Goal: Task Accomplishment & Management: Use online tool/utility

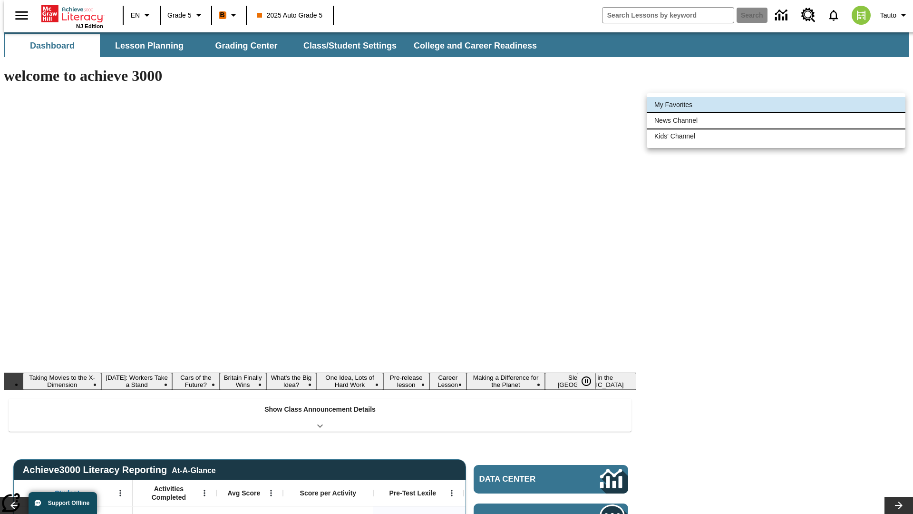
click at [776, 120] on li "News Channel" at bounding box center [776, 121] width 259 height 16
type input "120"
